Goal: Information Seeking & Learning: Learn about a topic

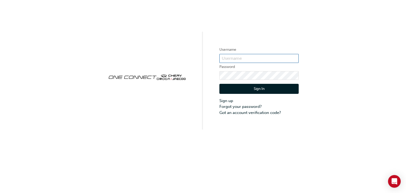
type input "CHAU1192"
click at [243, 88] on button "Sign In" at bounding box center [258, 89] width 79 height 10
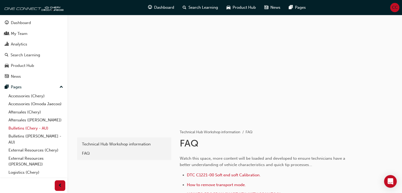
click at [10, 132] on link "Bulletins (Chery - AU)" at bounding box center [35, 128] width 59 height 8
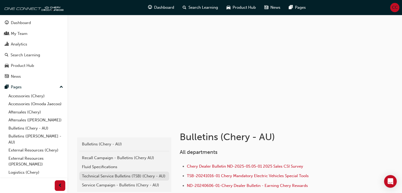
click at [95, 173] on div "Technical Service Bulletins (TSB) (Chery - AU)" at bounding box center [124, 176] width 85 height 6
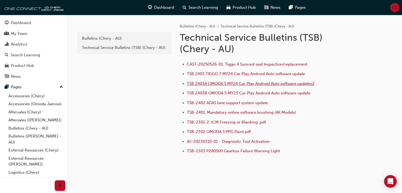
click at [240, 84] on span "TSB 2403A OMODA 5 MY24 Car Play Android Auto software updatev2" at bounding box center [251, 83] width 128 height 5
